Goal: Check status: Check status

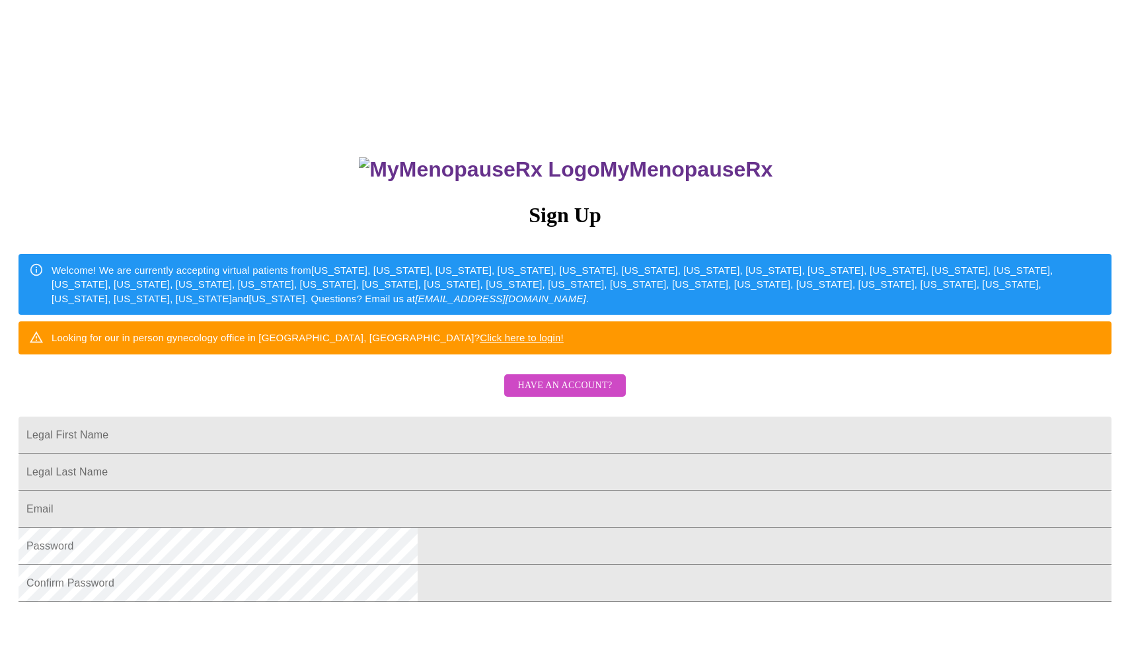
click at [570, 394] on span "Have an account?" at bounding box center [565, 385] width 95 height 17
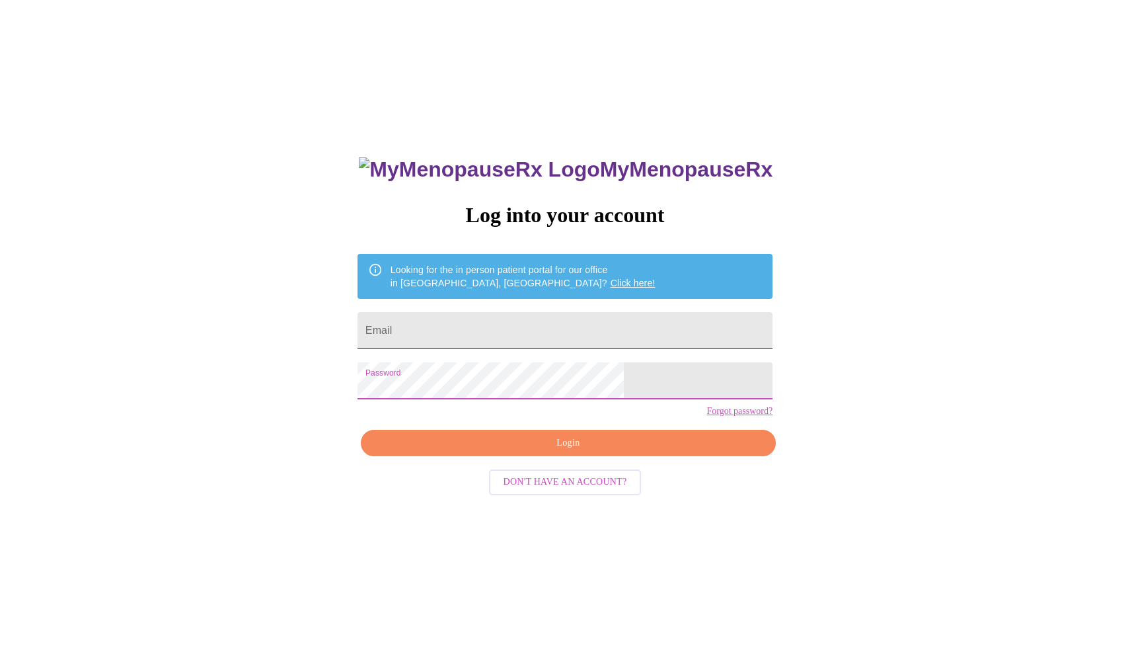
click at [507, 322] on input "Email" at bounding box center [565, 330] width 415 height 37
type input "[EMAIL_ADDRESS][DOMAIN_NAME]"
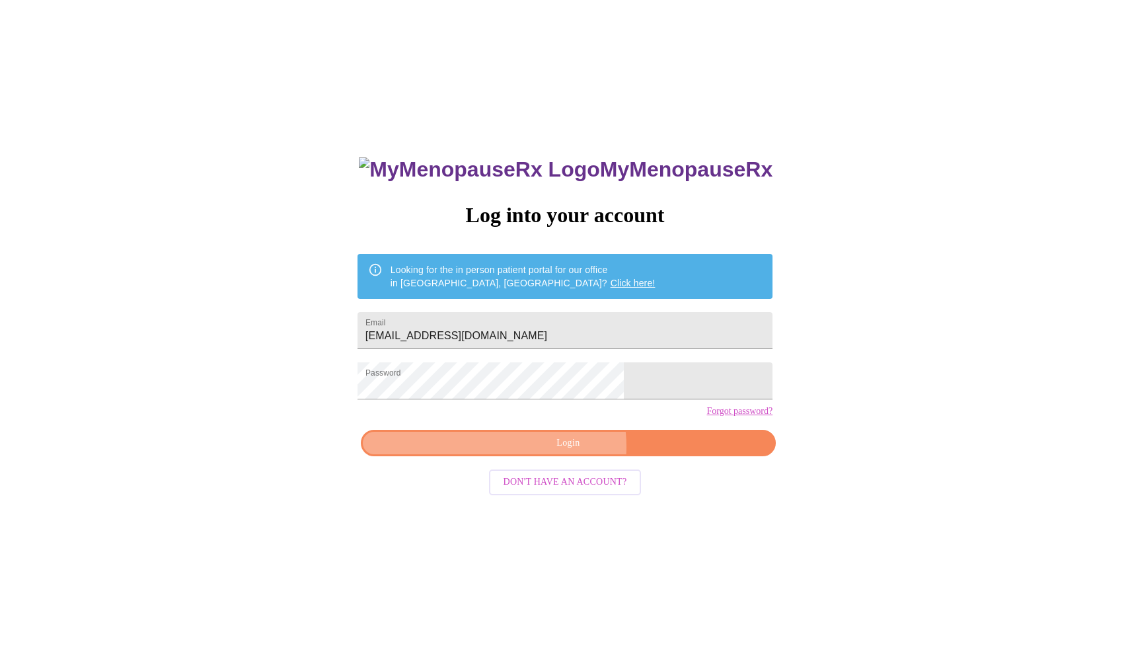
click at [558, 451] on span "Login" at bounding box center [568, 443] width 385 height 17
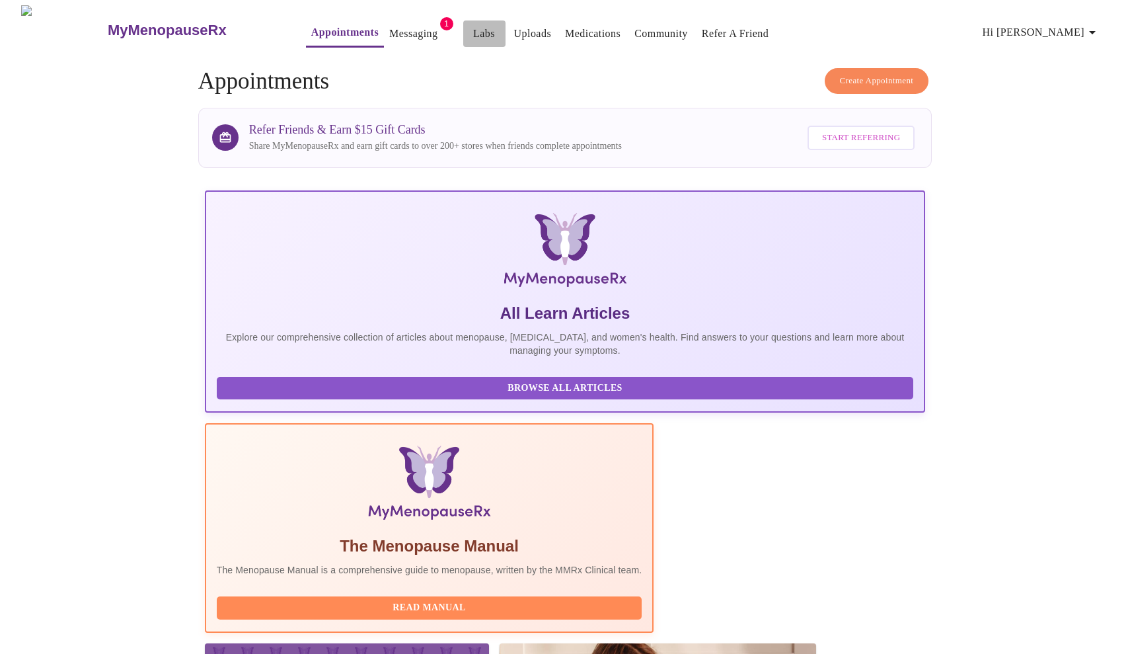
click at [473, 26] on link "Labs" at bounding box center [484, 33] width 22 height 19
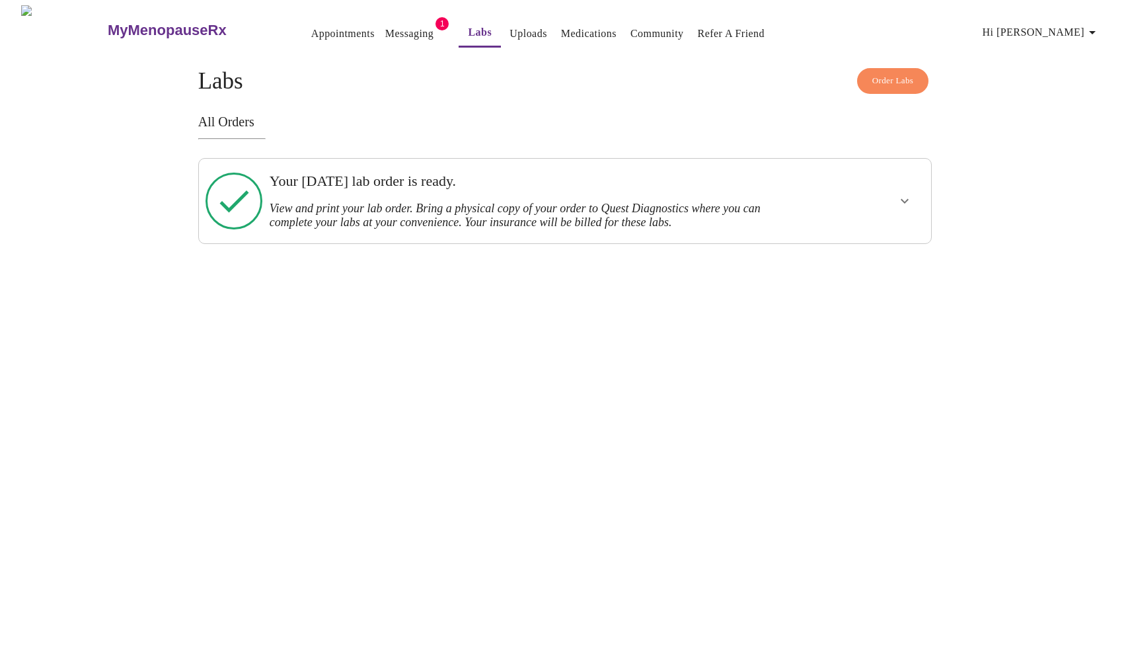
click at [503, 202] on h3 "View and print your lab order. Bring a physical copy of your order to Quest Dia…" at bounding box center [530, 216] width 520 height 28
click at [905, 194] on icon "show more" at bounding box center [905, 201] width 16 height 16
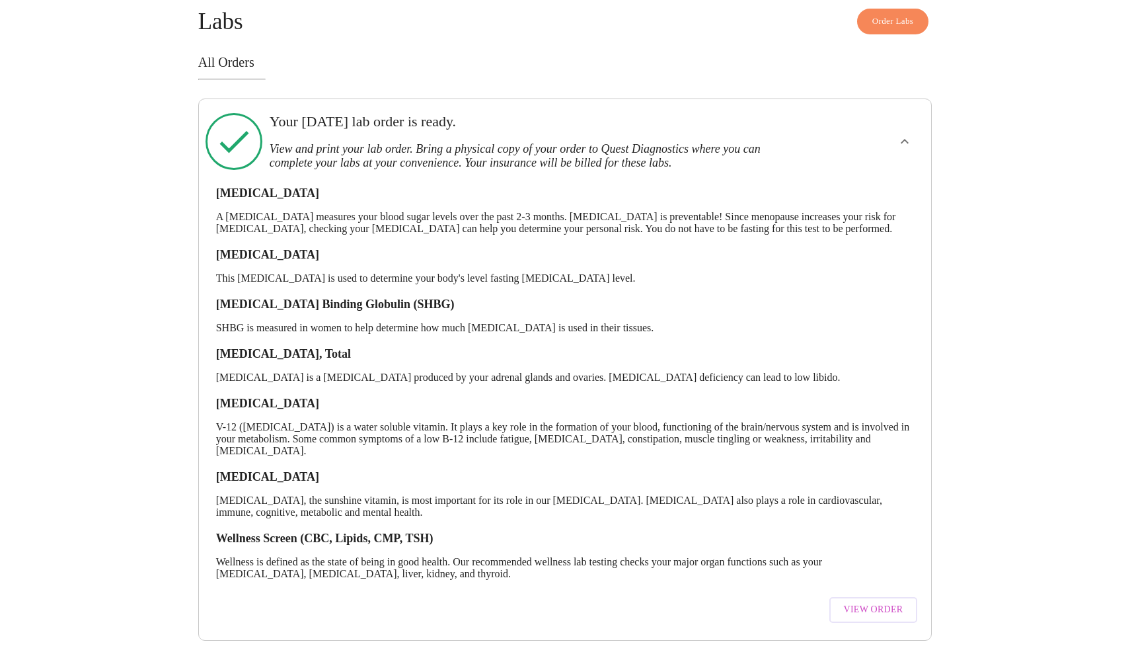
scroll to position [77, 0]
click at [884, 608] on button "View Order" at bounding box center [874, 610] width 89 height 26
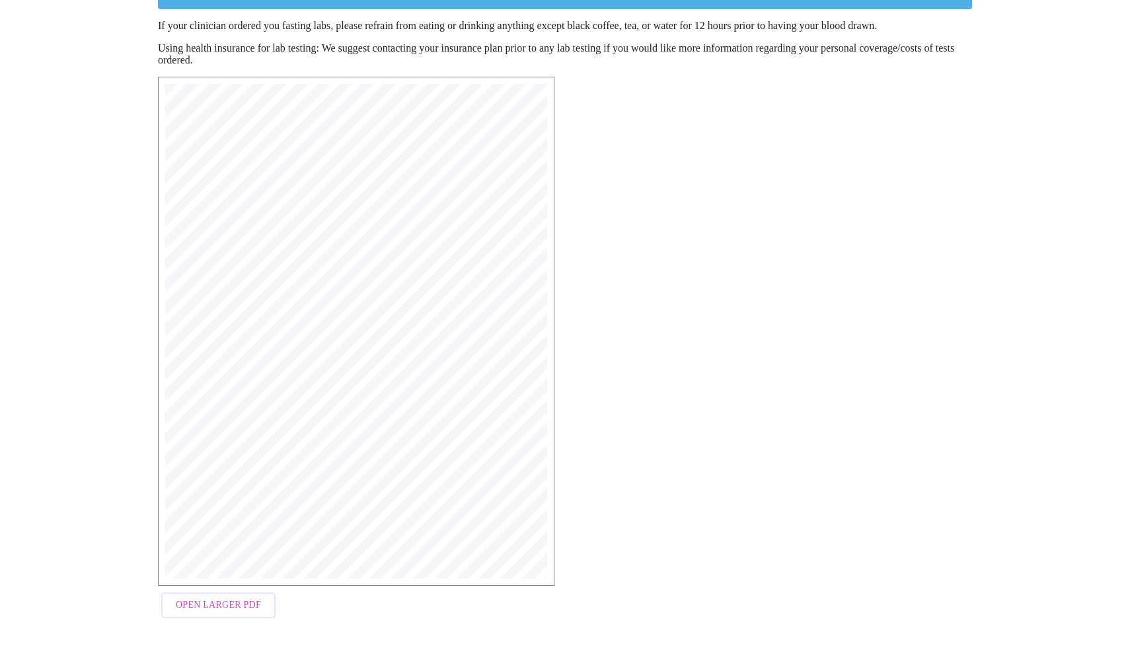
scroll to position [159, 0]
click at [258, 597] on button "Open Larger PDF" at bounding box center [218, 606] width 114 height 26
click at [386, 356] on span "30740 [MEDICAL_DATA] Binding Globulin (SHBG) | CPT: 84270 |" at bounding box center [354, 353] width 305 height 8
click at [219, 600] on span "Open Larger PDF" at bounding box center [218, 606] width 85 height 17
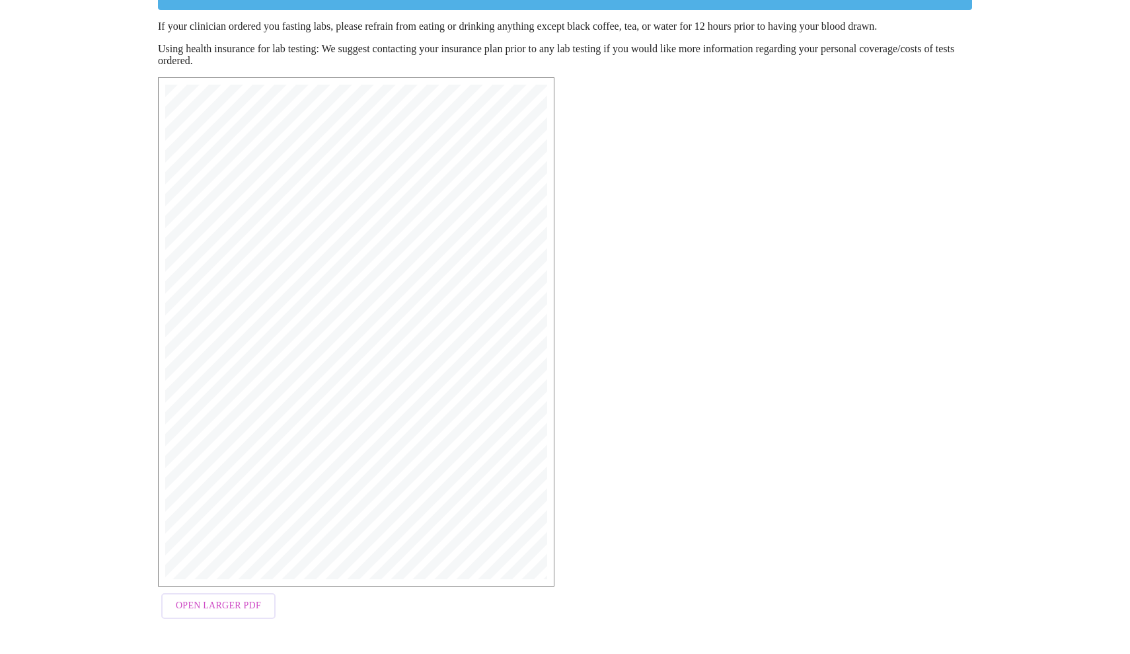
click at [686, 161] on div "MyMenopauseRx Medical Group [STREET_ADDRESS] Phone: [PHONE_NUMBER] Fax: [PHONE_…" at bounding box center [564, 351] width 835 height 569
